Goal: Navigation & Orientation: Find specific page/section

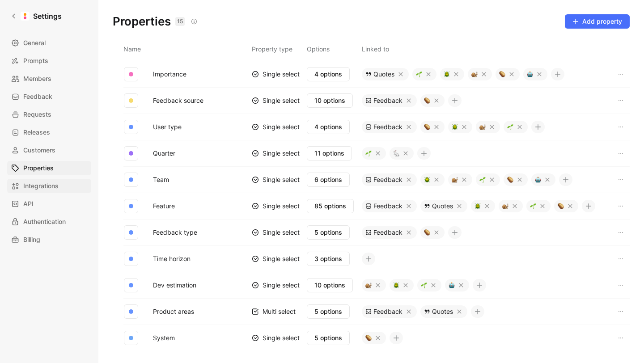
click at [67, 186] on link "Integrations" at bounding box center [49, 186] width 84 height 14
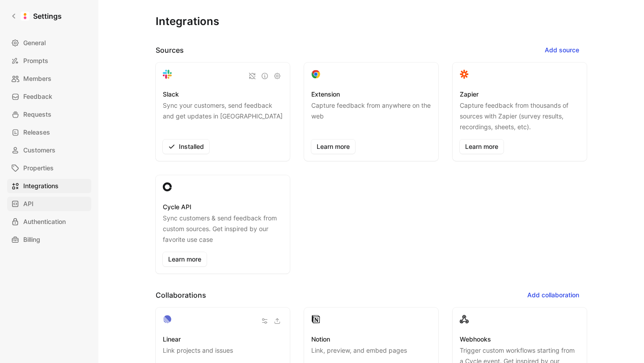
click at [54, 202] on link "API" at bounding box center [49, 204] width 84 height 14
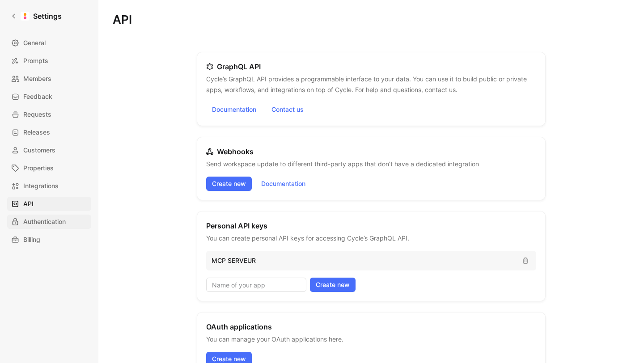
click at [59, 222] on span "Authentication" at bounding box center [44, 222] width 43 height 11
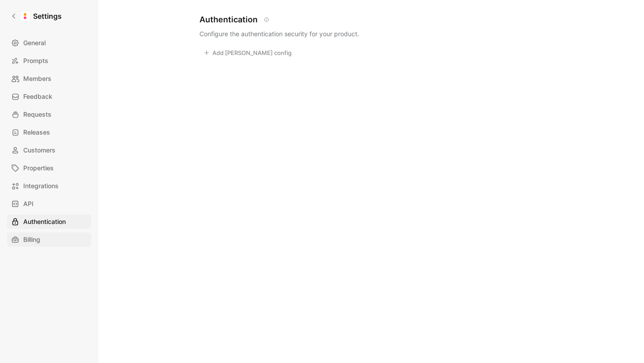
click at [56, 235] on link "Billing" at bounding box center [49, 240] width 84 height 14
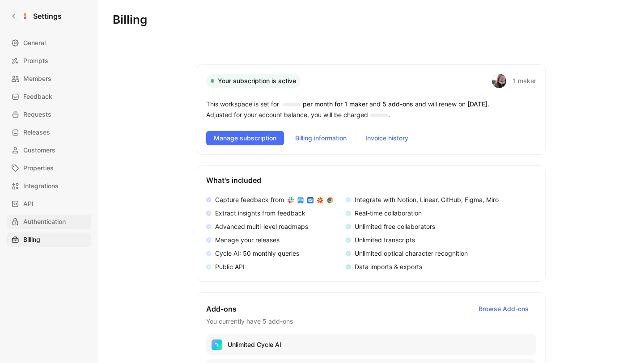
drag, startPoint x: 58, startPoint y: 222, endPoint x: 55, endPoint y: 200, distance: 21.7
click at [58, 221] on span "Authentication" at bounding box center [44, 222] width 43 height 11
click at [54, 203] on link "API" at bounding box center [49, 204] width 84 height 14
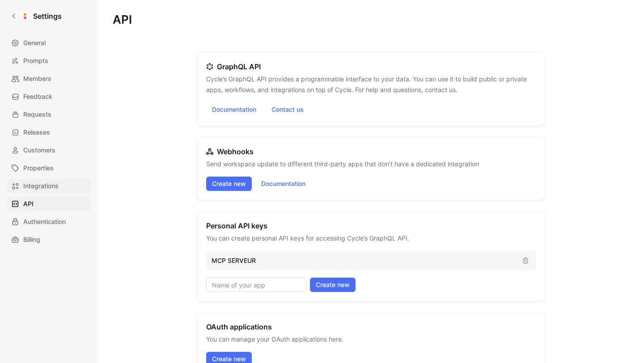
click at [53, 183] on span "Integrations" at bounding box center [40, 186] width 35 height 11
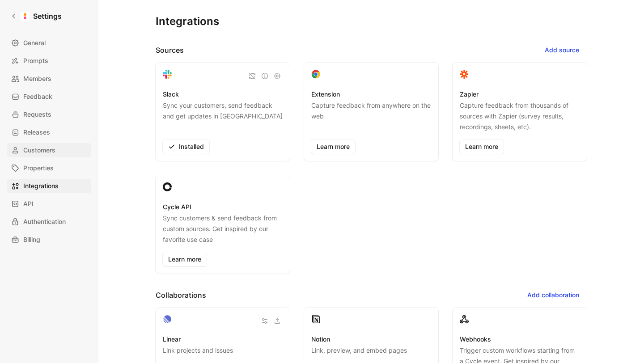
drag, startPoint x: 51, startPoint y: 170, endPoint x: 49, endPoint y: 152, distance: 18.5
click at [52, 170] on span "Properties" at bounding box center [38, 168] width 30 height 11
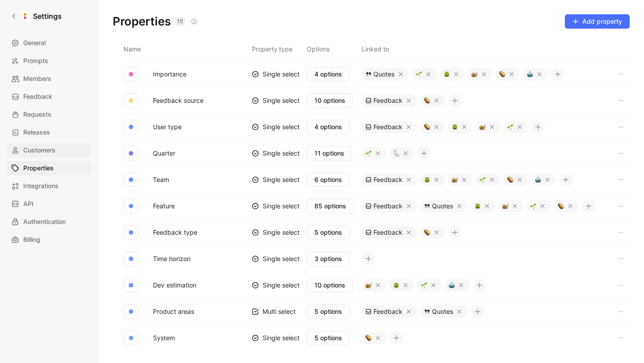
click at [49, 152] on span "Customers" at bounding box center [39, 150] width 32 height 11
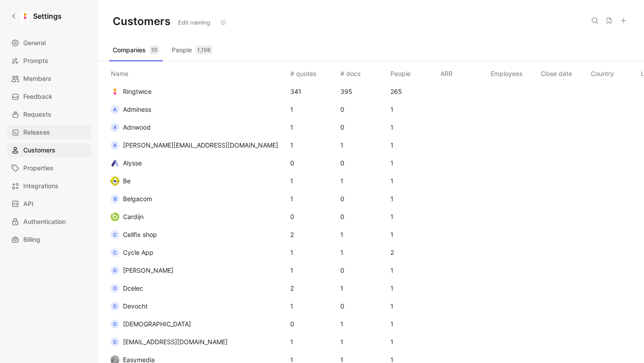
click at [44, 129] on span "Releases" at bounding box center [36, 132] width 27 height 11
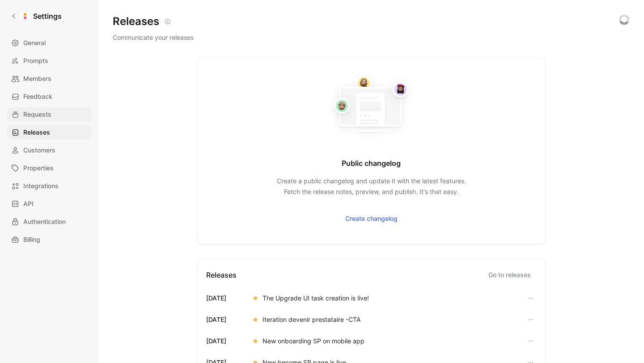
click at [45, 112] on span "Requests" at bounding box center [37, 114] width 28 height 11
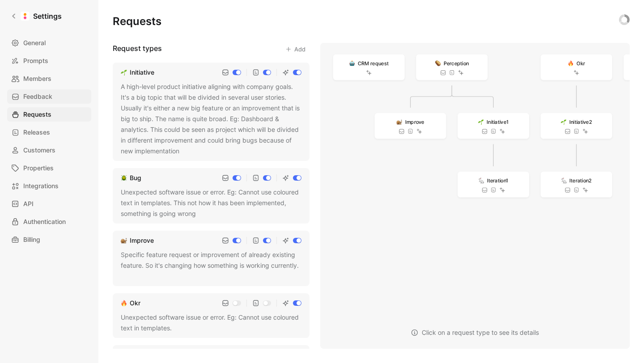
click at [42, 98] on span "Feedback" at bounding box center [37, 96] width 29 height 11
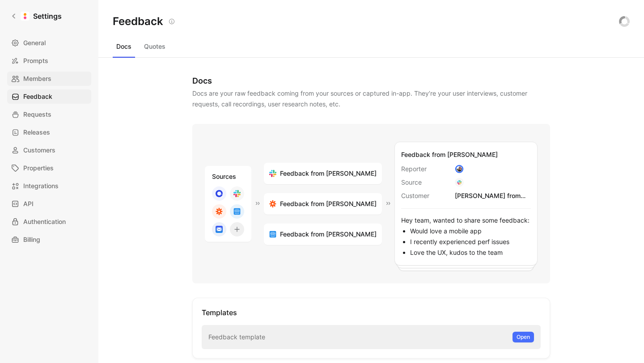
click at [45, 82] on span "Members" at bounding box center [37, 78] width 28 height 11
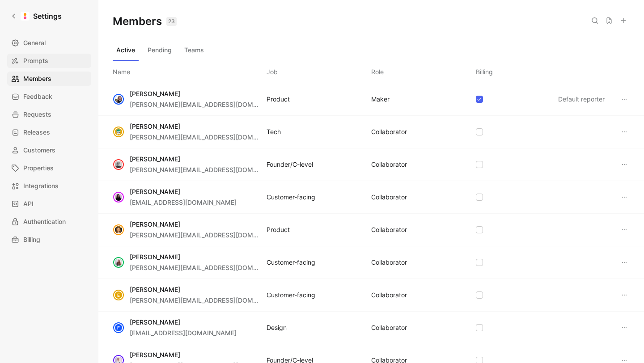
click at [50, 56] on link "Prompts" at bounding box center [49, 61] width 84 height 14
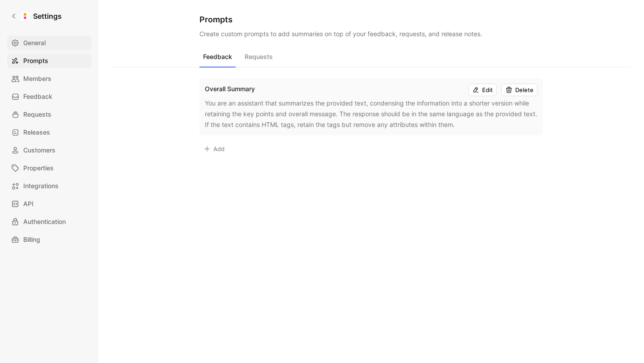
click at [39, 45] on span "General" at bounding box center [34, 43] width 22 height 11
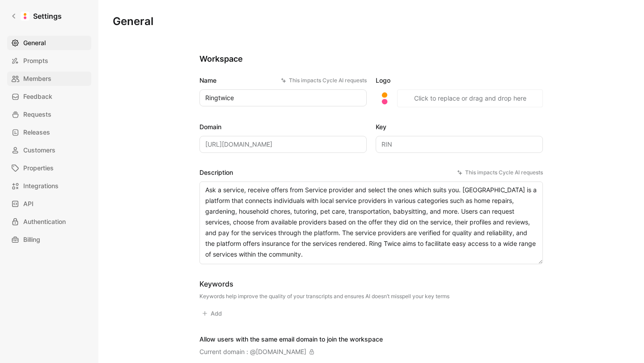
click at [42, 72] on link "Members" at bounding box center [49, 79] width 84 height 14
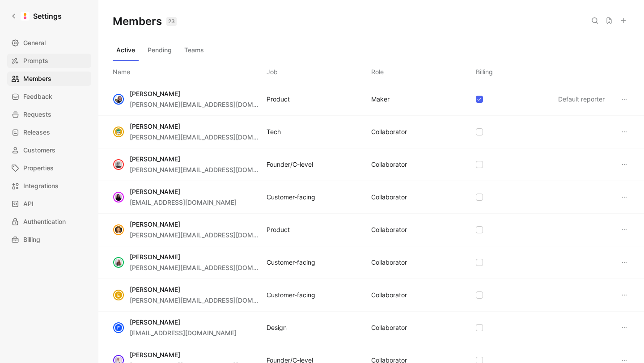
click at [42, 61] on span "Prompts" at bounding box center [35, 60] width 25 height 11
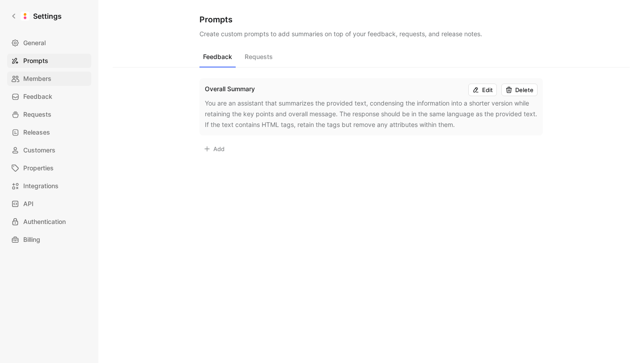
click at [42, 79] on span "Members" at bounding box center [37, 78] width 28 height 11
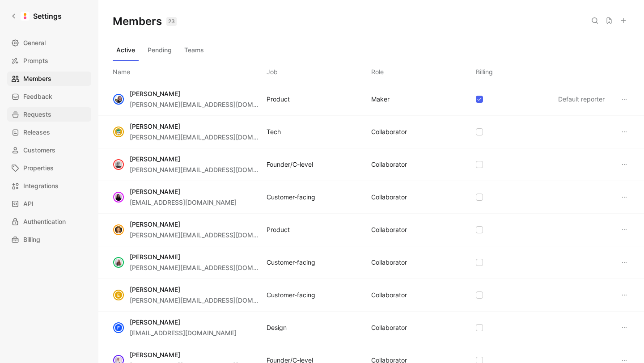
drag, startPoint x: 41, startPoint y: 95, endPoint x: 42, endPoint y: 107, distance: 12.6
click at [41, 95] on span "Feedback" at bounding box center [37, 96] width 29 height 11
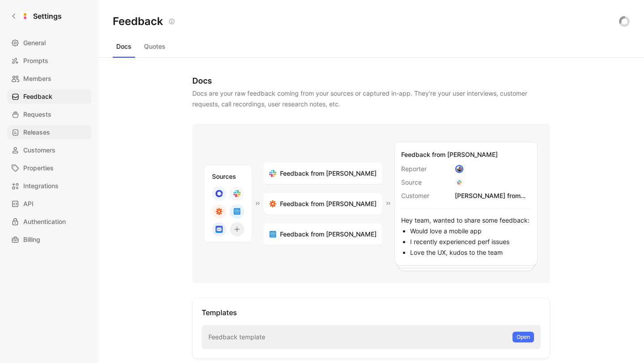
drag, startPoint x: 42, startPoint y: 111, endPoint x: 45, endPoint y: 135, distance: 23.9
click at [42, 111] on span "Requests" at bounding box center [37, 114] width 28 height 11
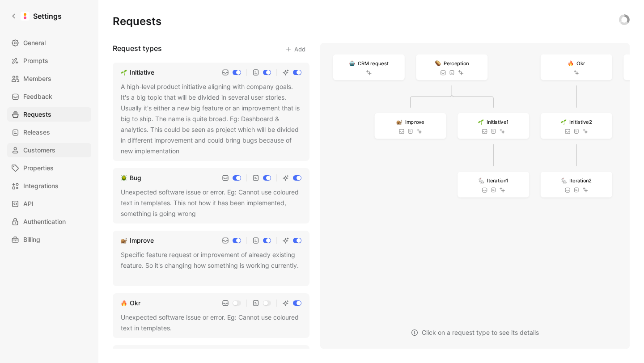
drag, startPoint x: 45, startPoint y: 135, endPoint x: 55, endPoint y: 149, distance: 17.1
click at [45, 135] on span "Releases" at bounding box center [36, 132] width 27 height 11
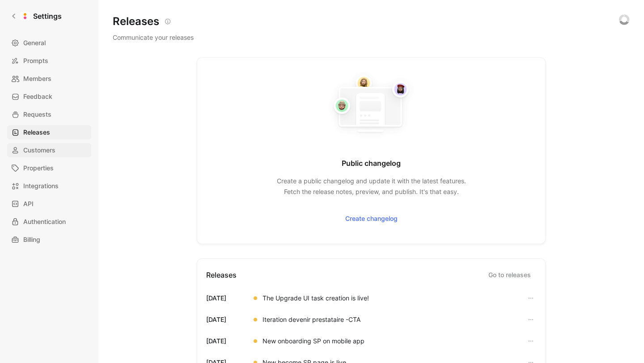
click at [55, 151] on span "Customers" at bounding box center [39, 150] width 32 height 11
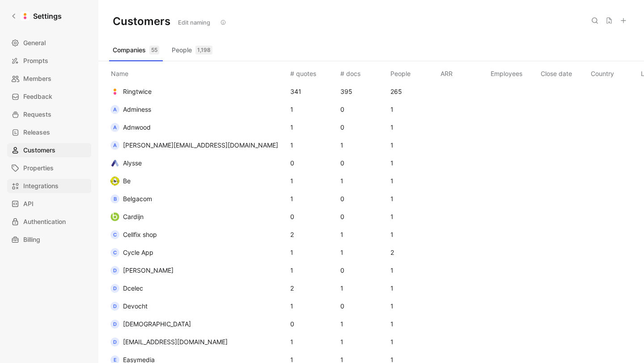
click at [54, 163] on link "Properties" at bounding box center [49, 168] width 84 height 14
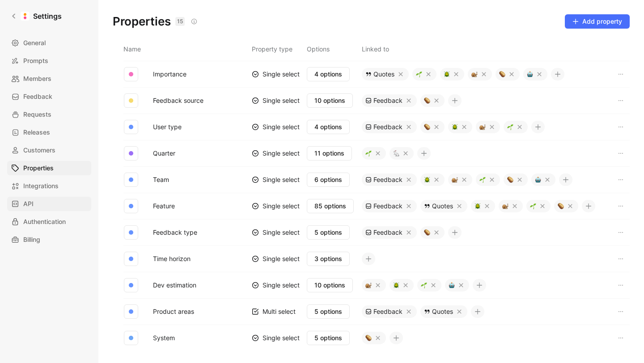
drag, startPoint x: 57, startPoint y: 188, endPoint x: 48, endPoint y: 201, distance: 15.1
click at [56, 188] on span "Integrations" at bounding box center [40, 186] width 35 height 11
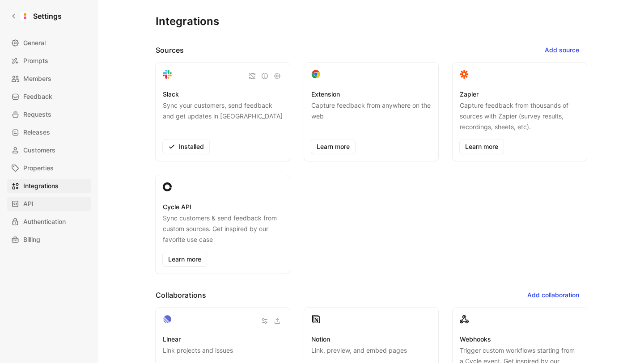
click at [48, 201] on link "API" at bounding box center [49, 204] width 84 height 14
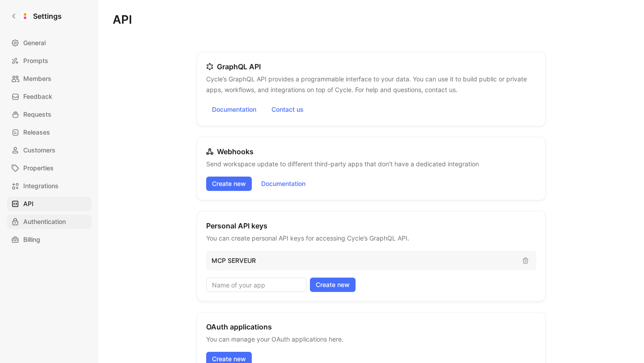
click at [49, 223] on span "Authentication" at bounding box center [44, 222] width 43 height 11
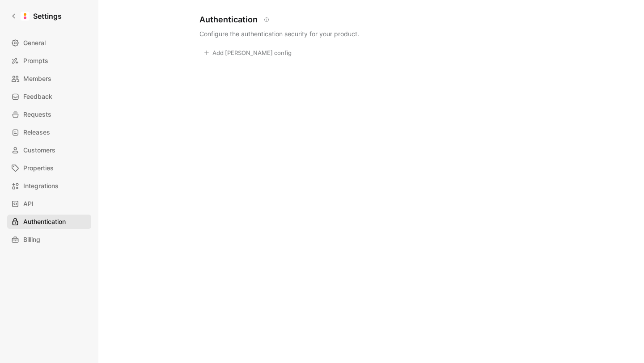
drag, startPoint x: 43, startPoint y: 235, endPoint x: 39, endPoint y: 227, distance: 8.8
click at [43, 234] on link "Billing" at bounding box center [49, 240] width 84 height 14
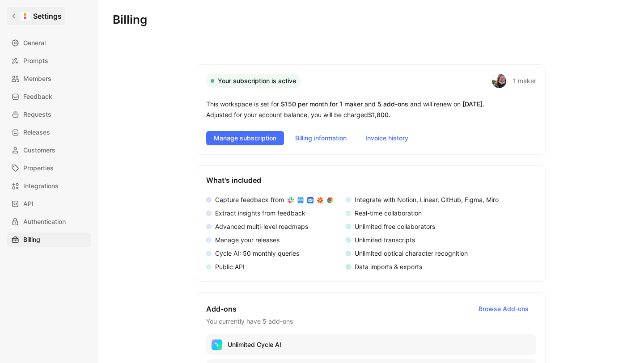
click at [14, 17] on icon at bounding box center [13, 16] width 3 height 5
